Goal: Task Accomplishment & Management: Use online tool/utility

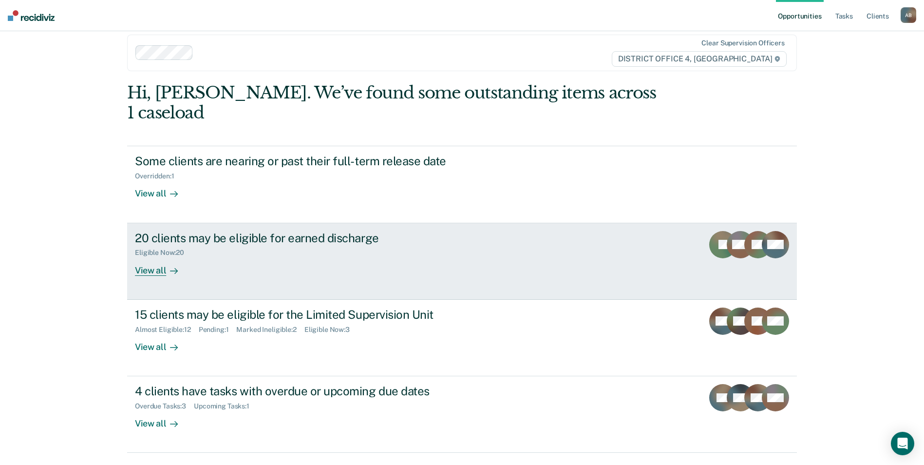
scroll to position [19, 0]
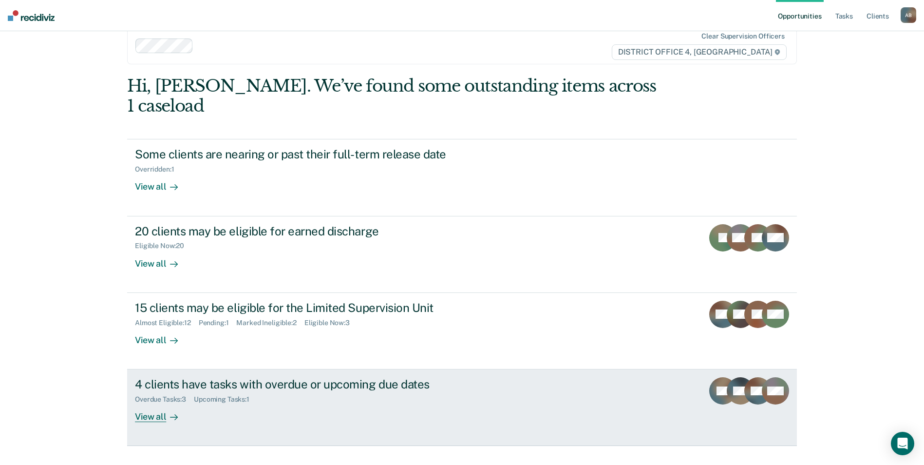
click at [170, 413] on icon at bounding box center [174, 417] width 8 height 8
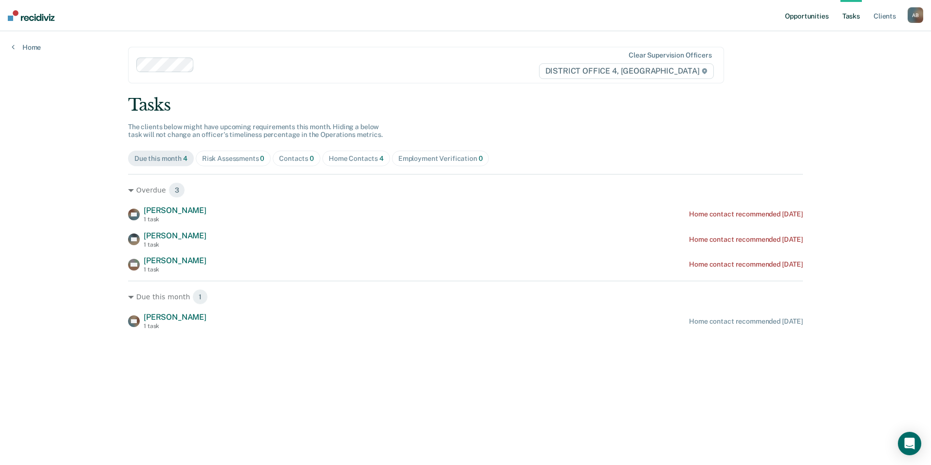
click at [808, 13] on link "Opportunities" at bounding box center [806, 15] width 47 height 31
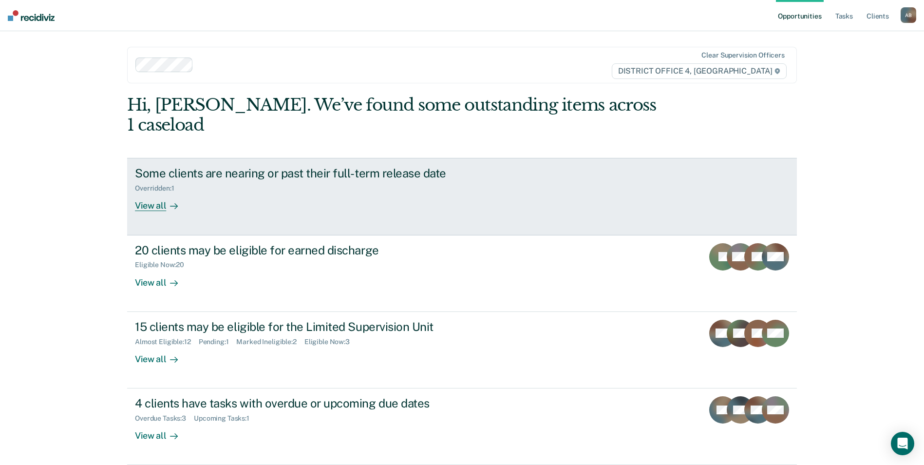
scroll to position [19, 0]
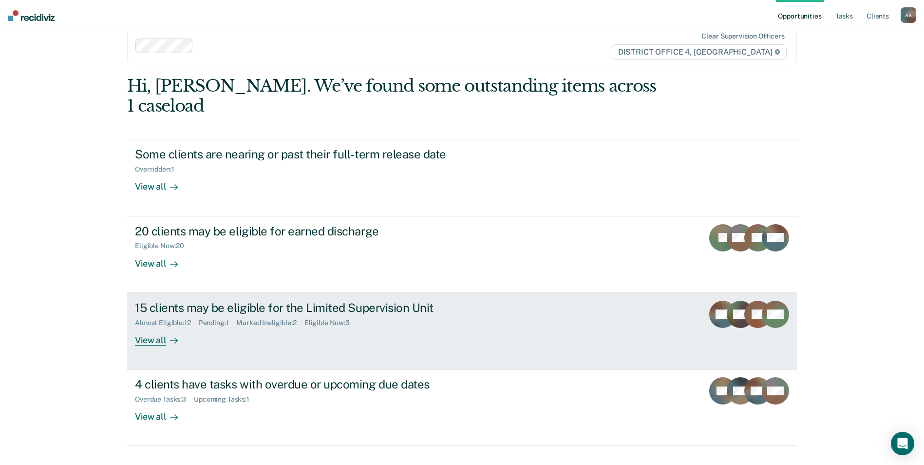
click at [166, 334] on div at bounding box center [172, 339] width 12 height 11
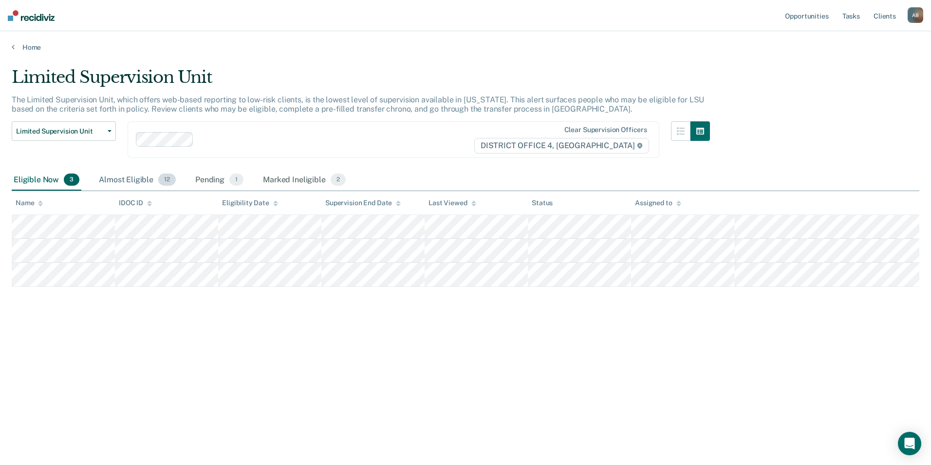
click at [128, 179] on div "Almost Eligible 12" at bounding box center [137, 179] width 81 height 21
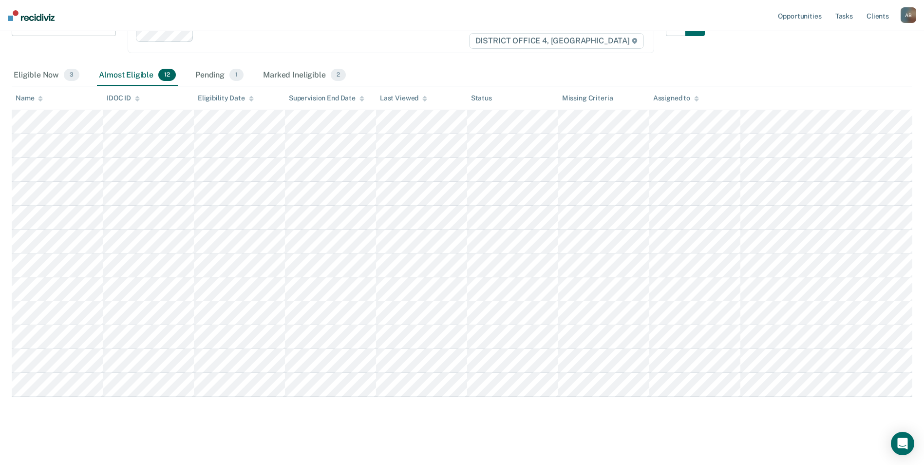
scroll to position [107, 0]
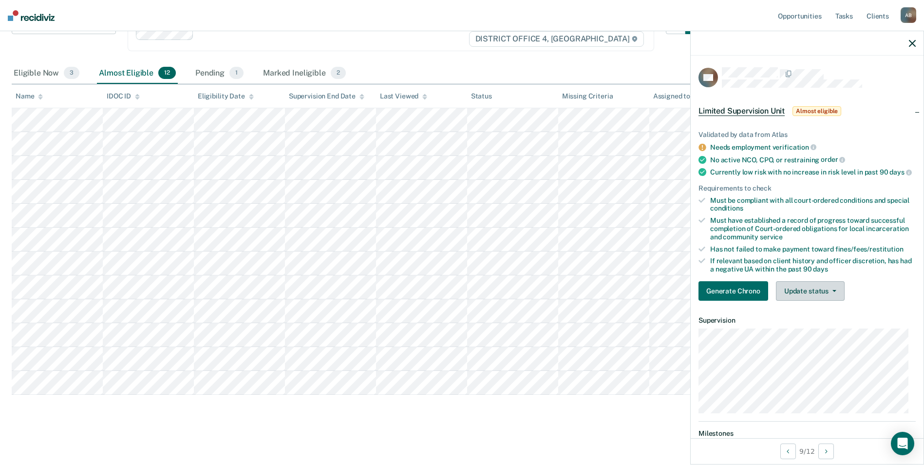
click at [832, 292] on icon "button" at bounding box center [834, 291] width 4 height 2
click at [817, 337] on button "Mark Ineligible" at bounding box center [823, 330] width 94 height 16
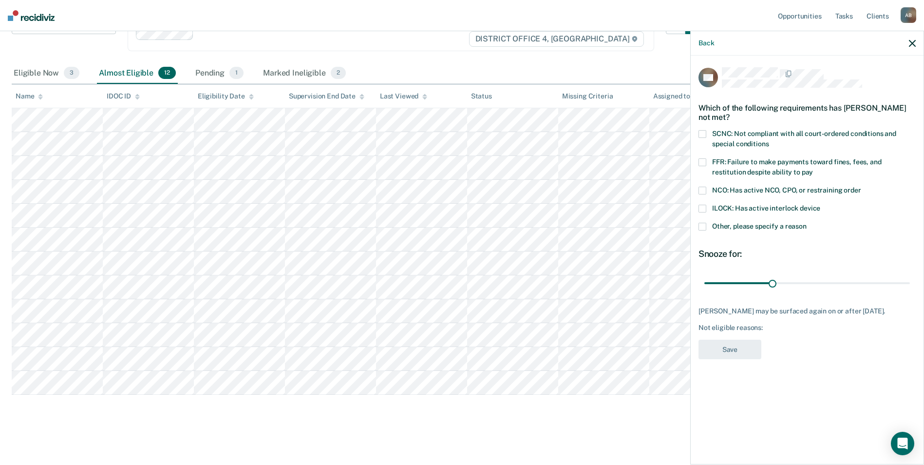
click at [702, 134] on span at bounding box center [702, 134] width 8 height 8
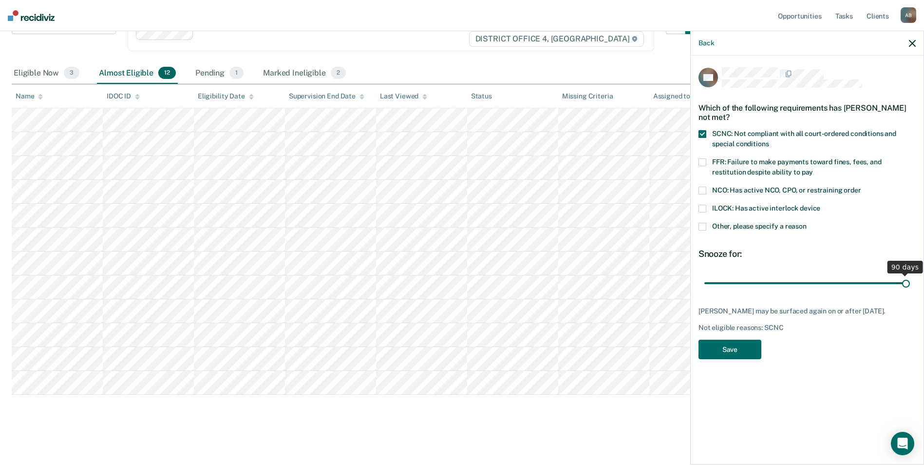
drag, startPoint x: 772, startPoint y: 284, endPoint x: 926, endPoint y: 293, distance: 154.1
type input "90"
click at [910, 291] on input "range" at bounding box center [806, 282] width 205 height 17
click at [745, 346] on button "Save" at bounding box center [729, 349] width 63 height 20
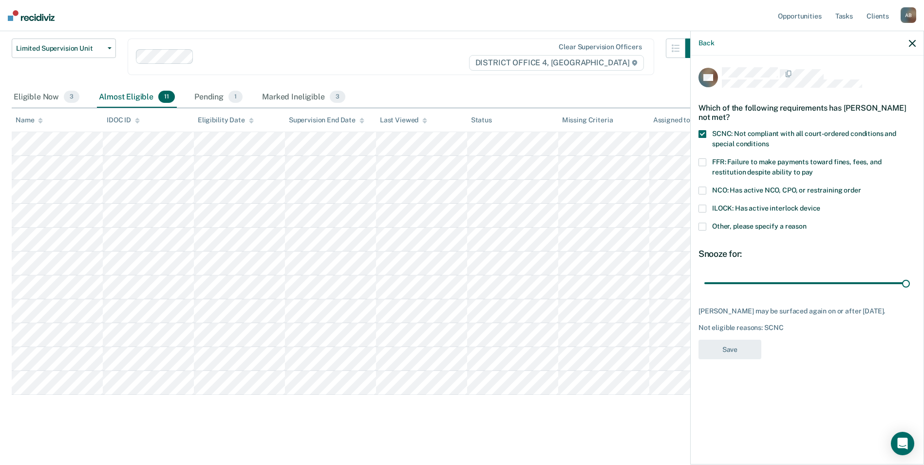
scroll to position [83, 0]
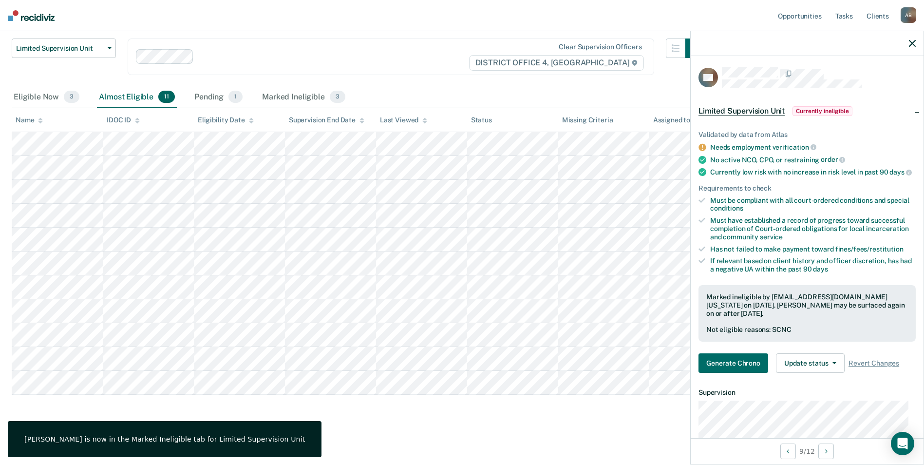
click at [911, 39] on button "button" at bounding box center [912, 43] width 7 height 8
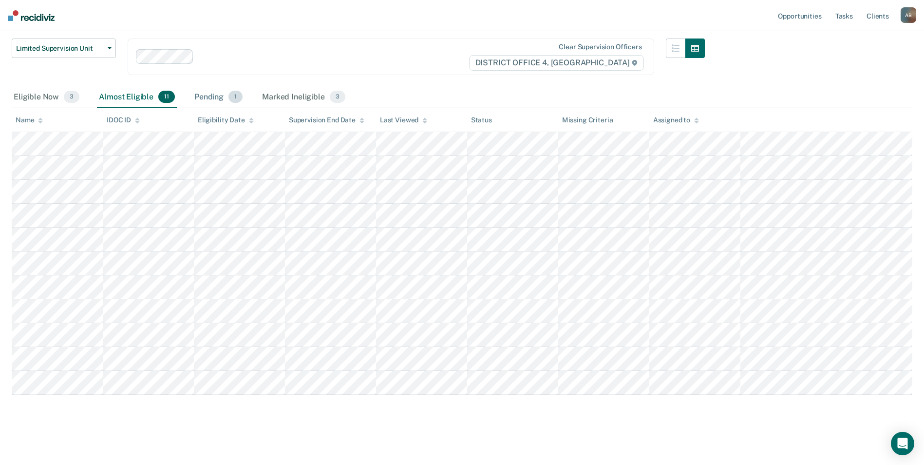
click at [214, 101] on div "Pending 1" at bounding box center [218, 97] width 52 height 21
